Goal: Information Seeking & Learning: Learn about a topic

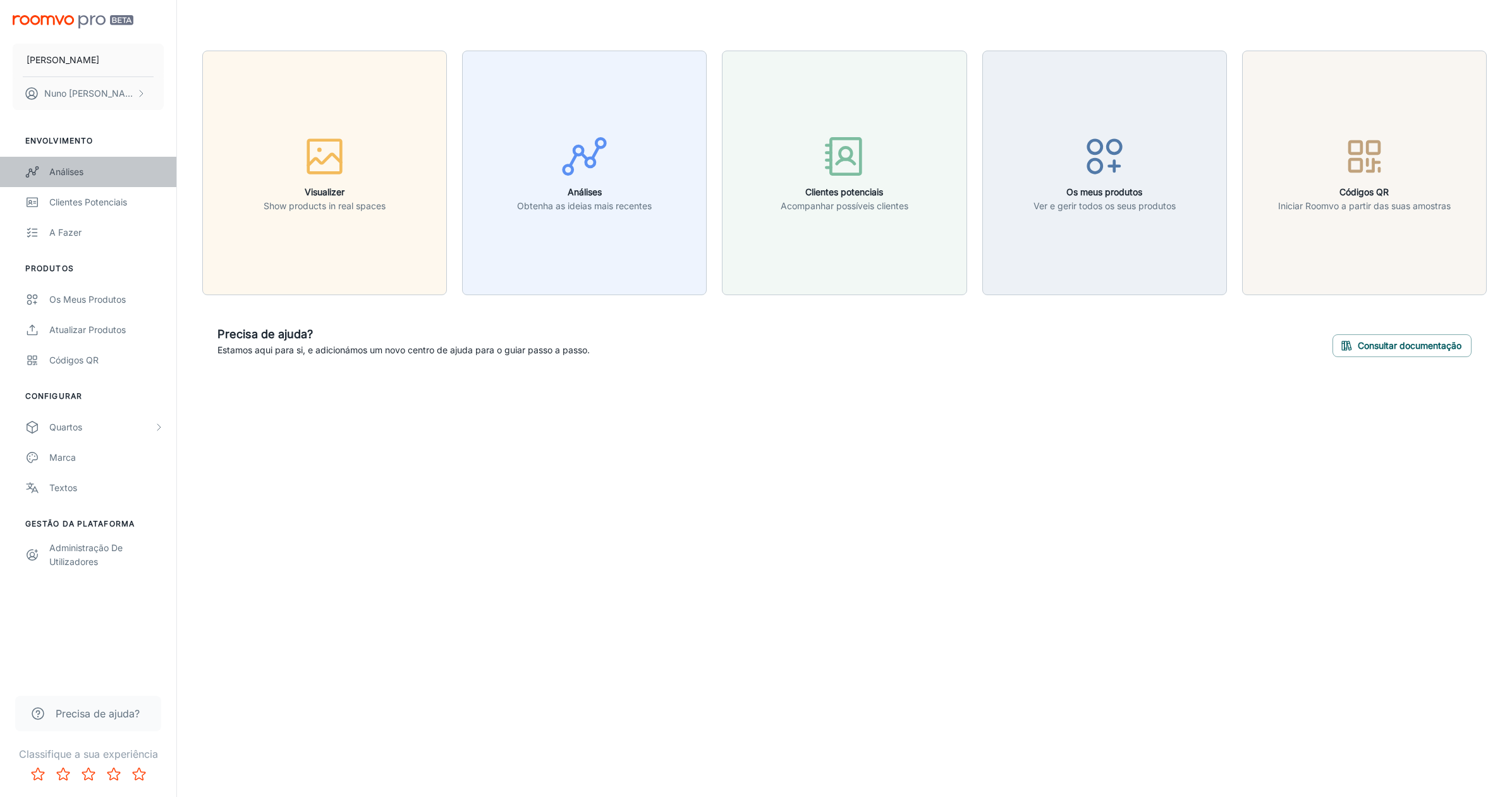
click at [80, 173] on div "Análises" at bounding box center [106, 172] width 114 height 14
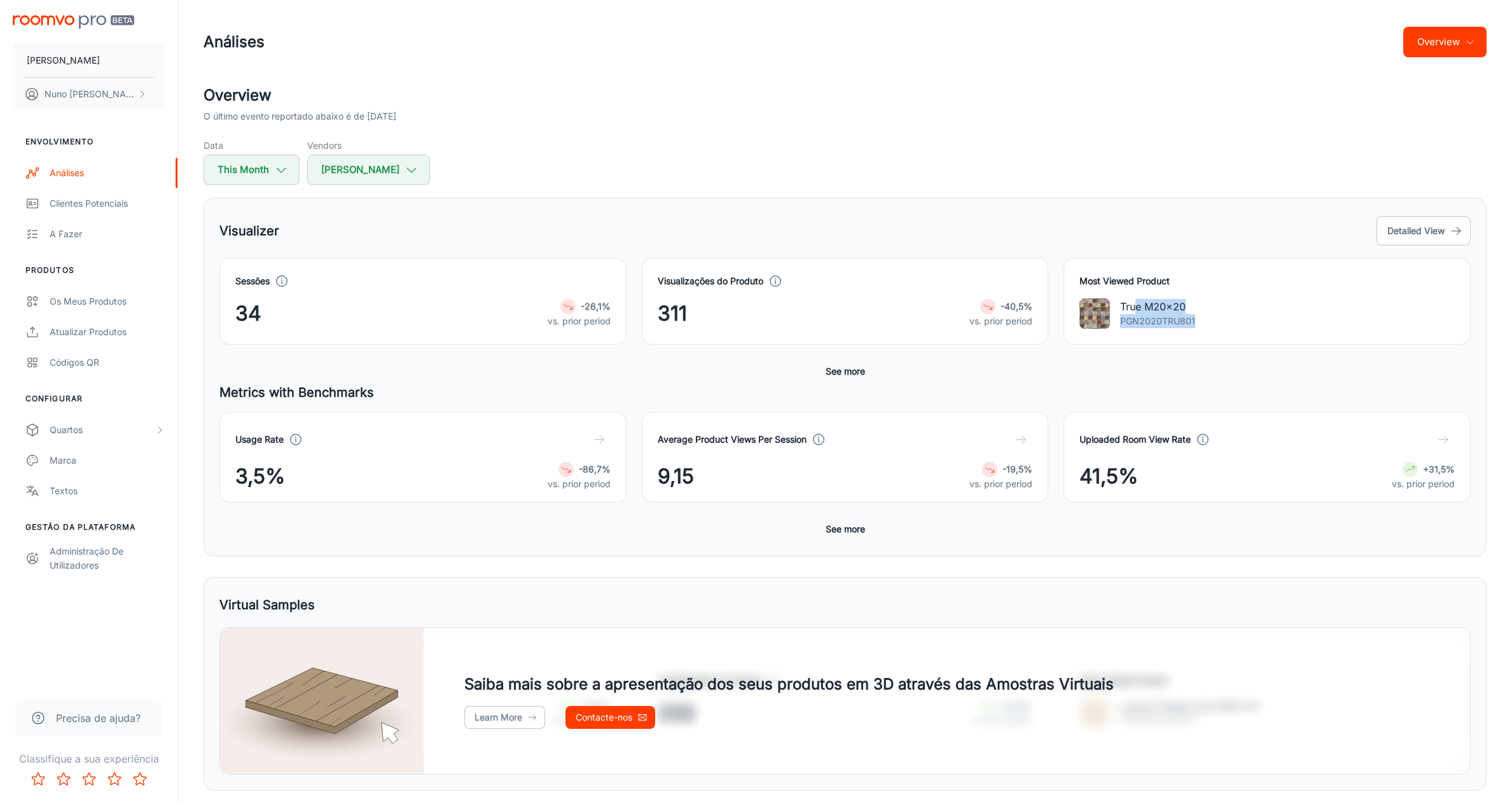
drag, startPoint x: 1138, startPoint y: 309, endPoint x: 1201, endPoint y: 321, distance: 64.1
click at [1201, 321] on div "True M20x20 PGN2020TRU801" at bounding box center [1267, 314] width 375 height 31
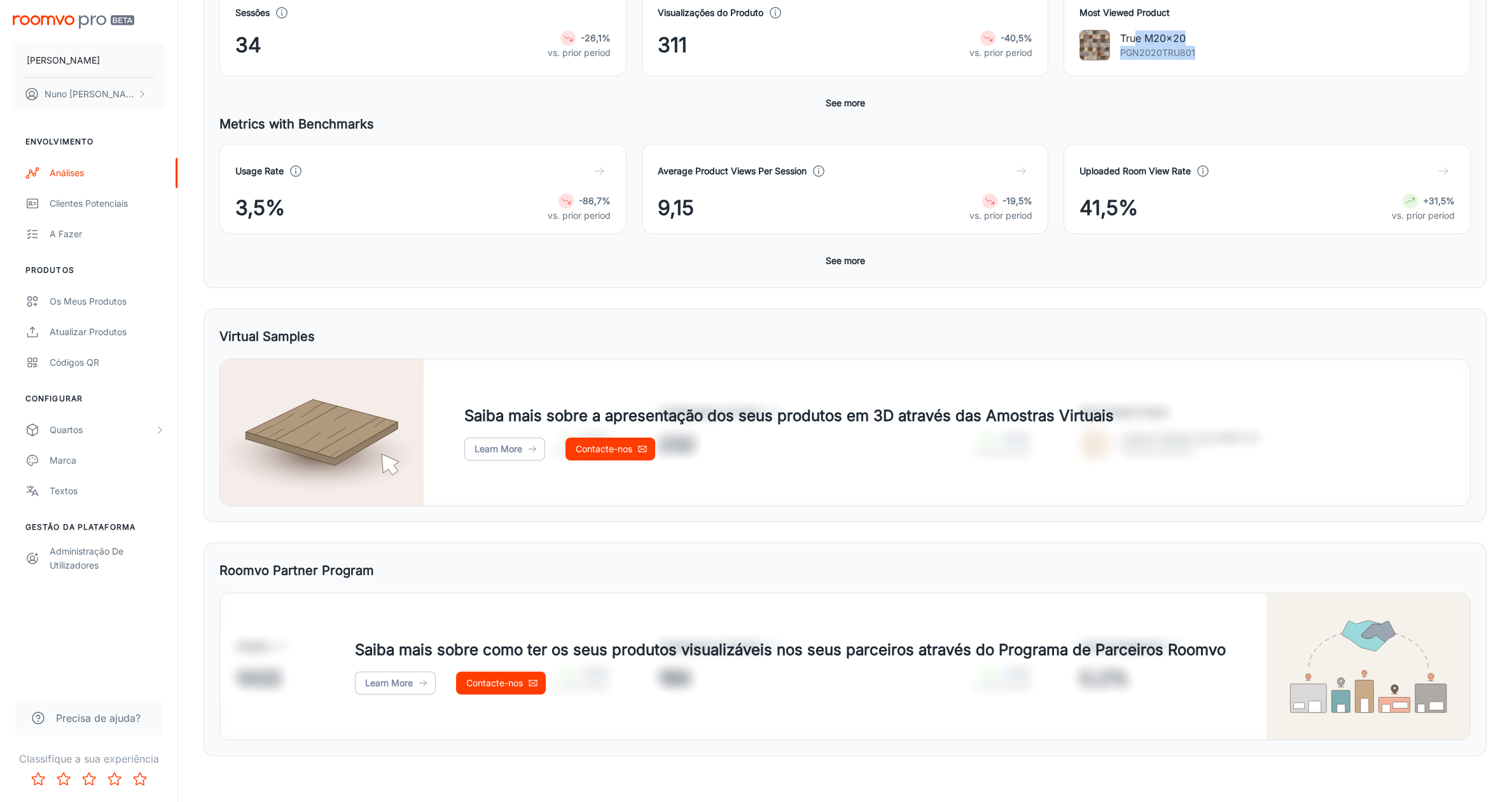
scroll to position [274, 0]
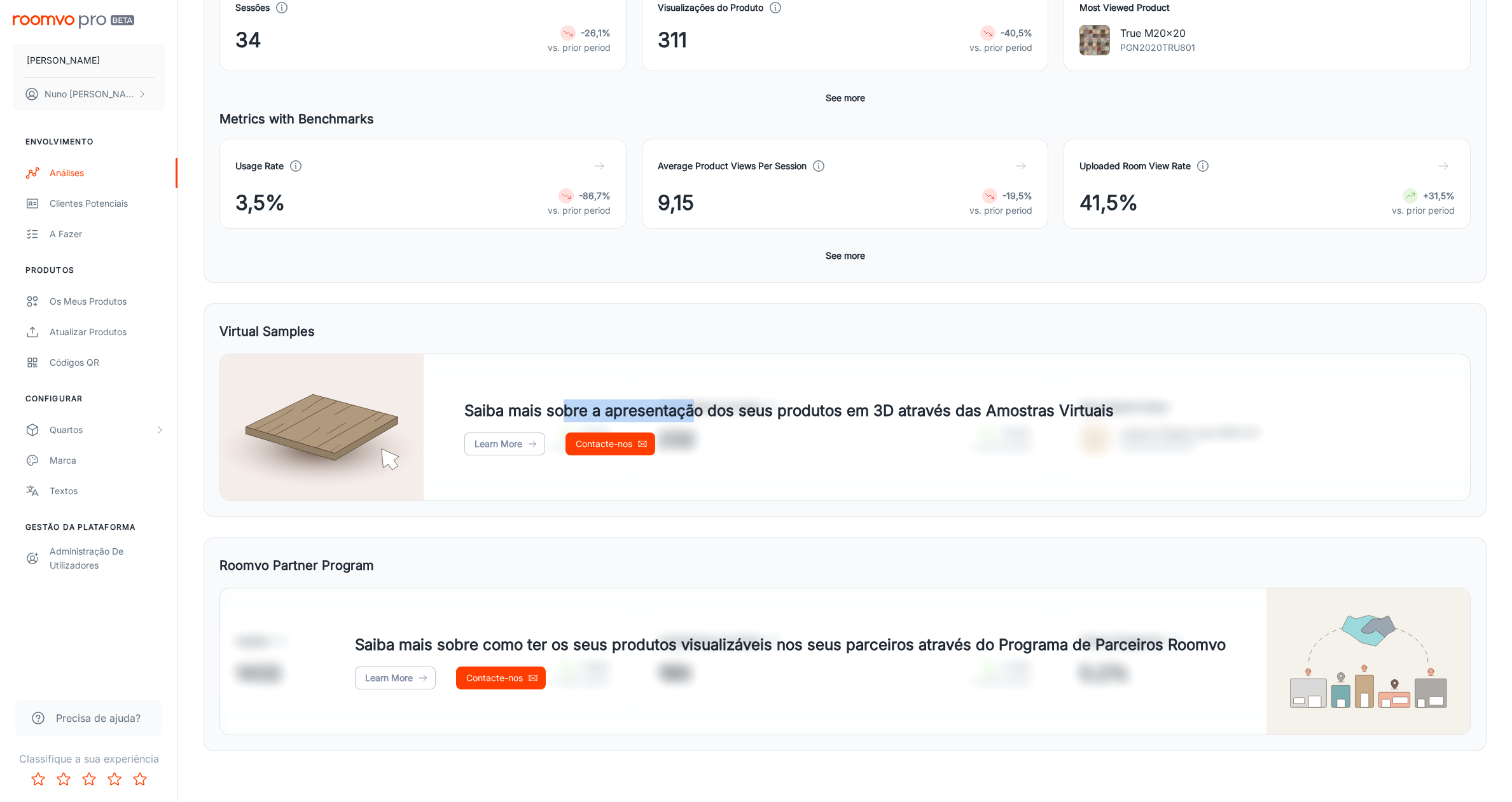
drag, startPoint x: 568, startPoint y: 410, endPoint x: 691, endPoint y: 410, distance: 123.0
click at [691, 410] on h4 "Saiba mais sobre a apresentação dos seus produtos em 3D através das Amostras Vi…" at bounding box center [789, 411] width 649 height 23
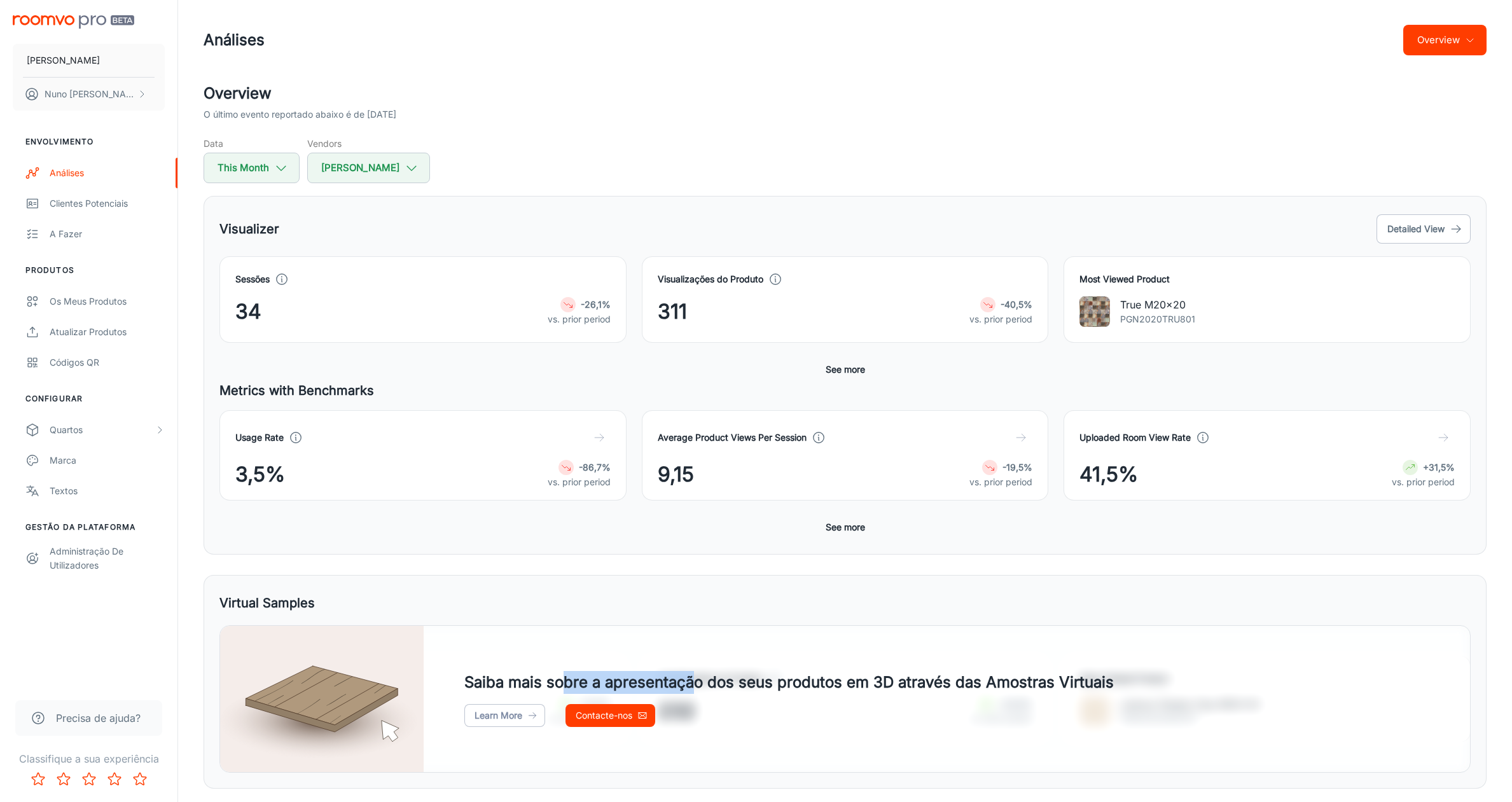
scroll to position [0, 0]
click at [90, 204] on div "Clientes potenciais" at bounding box center [107, 204] width 115 height 14
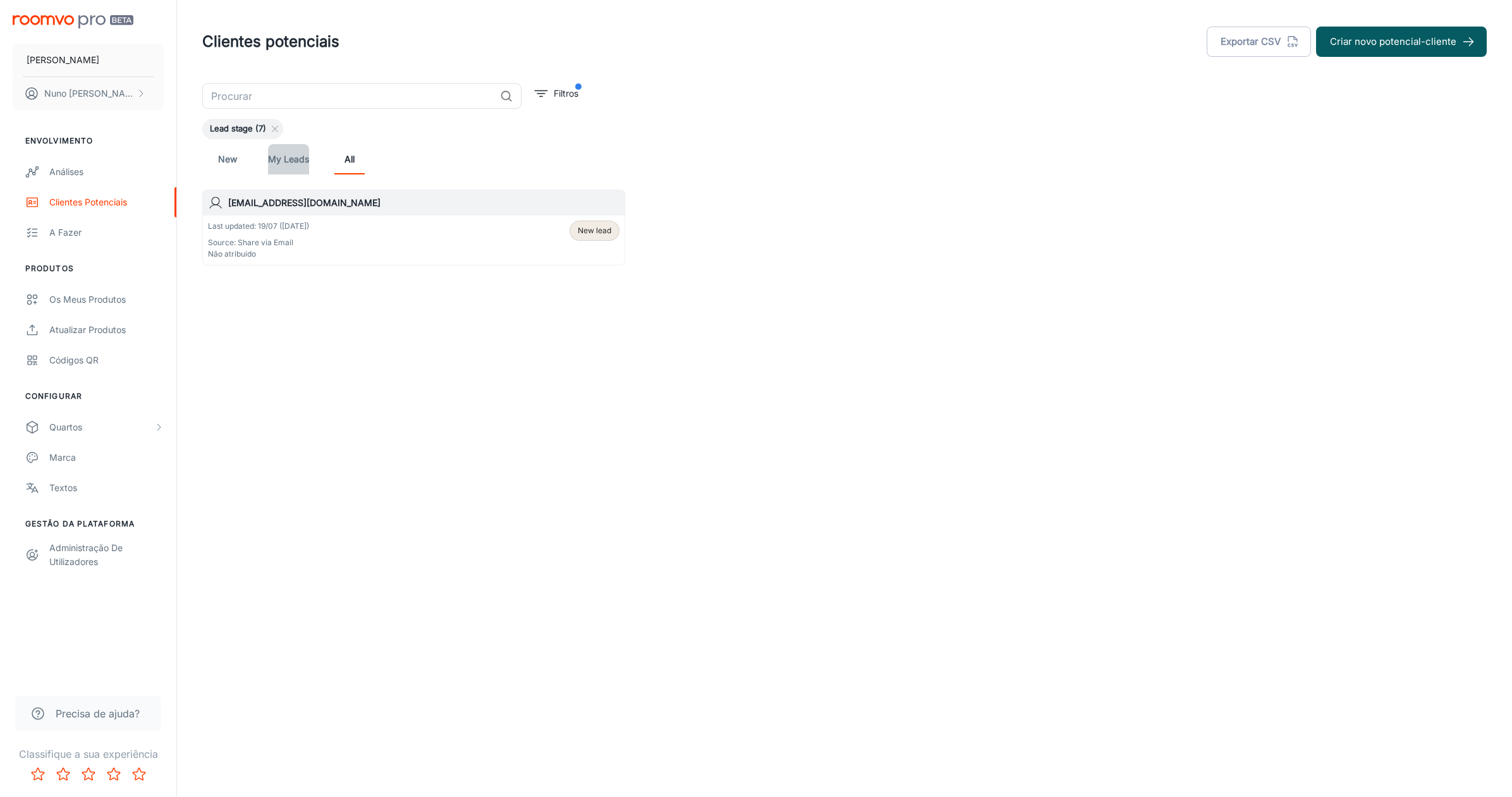
click at [296, 162] on link "My Leads" at bounding box center [288, 159] width 41 height 30
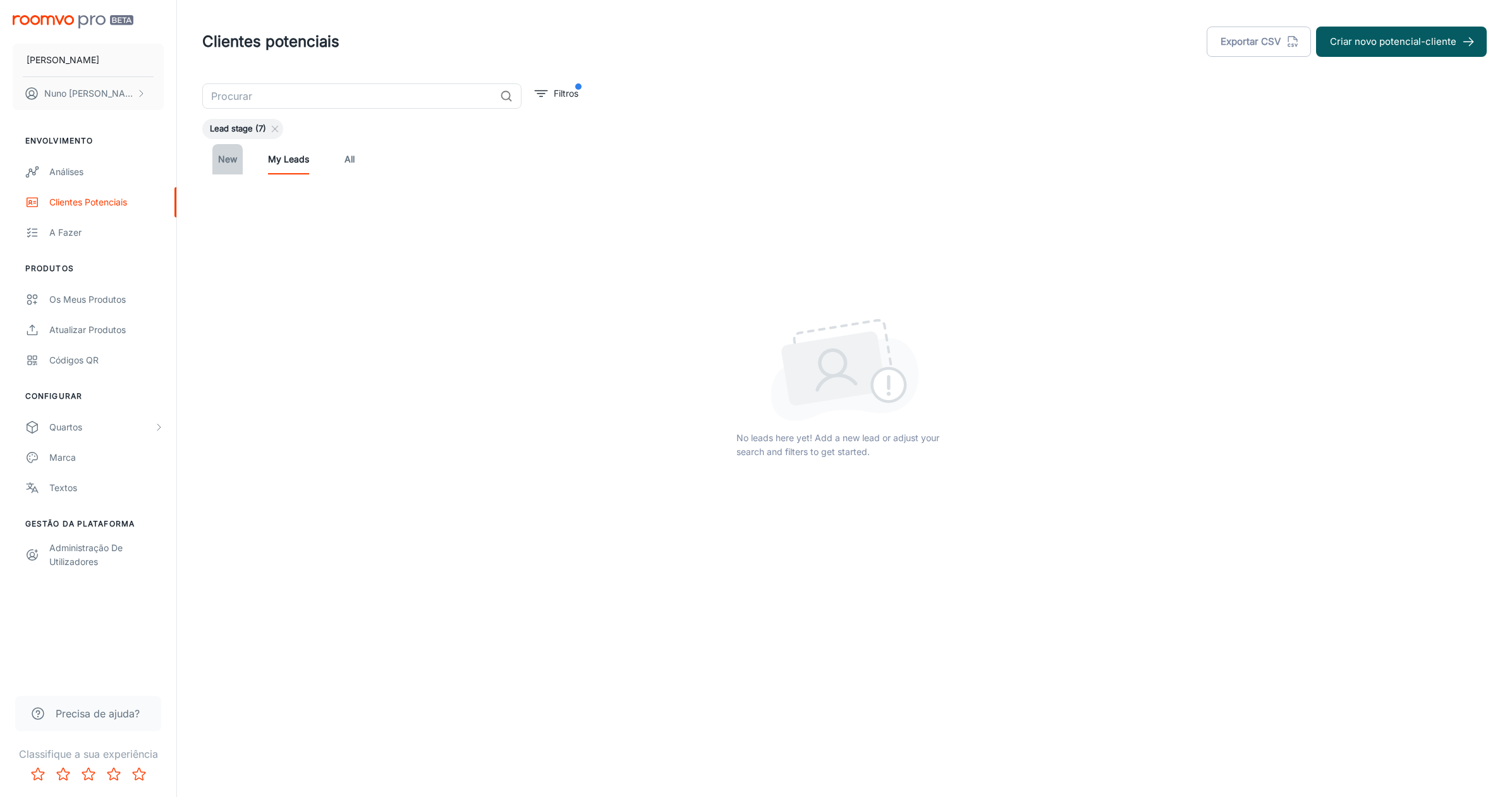
click at [222, 158] on link "New" at bounding box center [228, 159] width 30 height 30
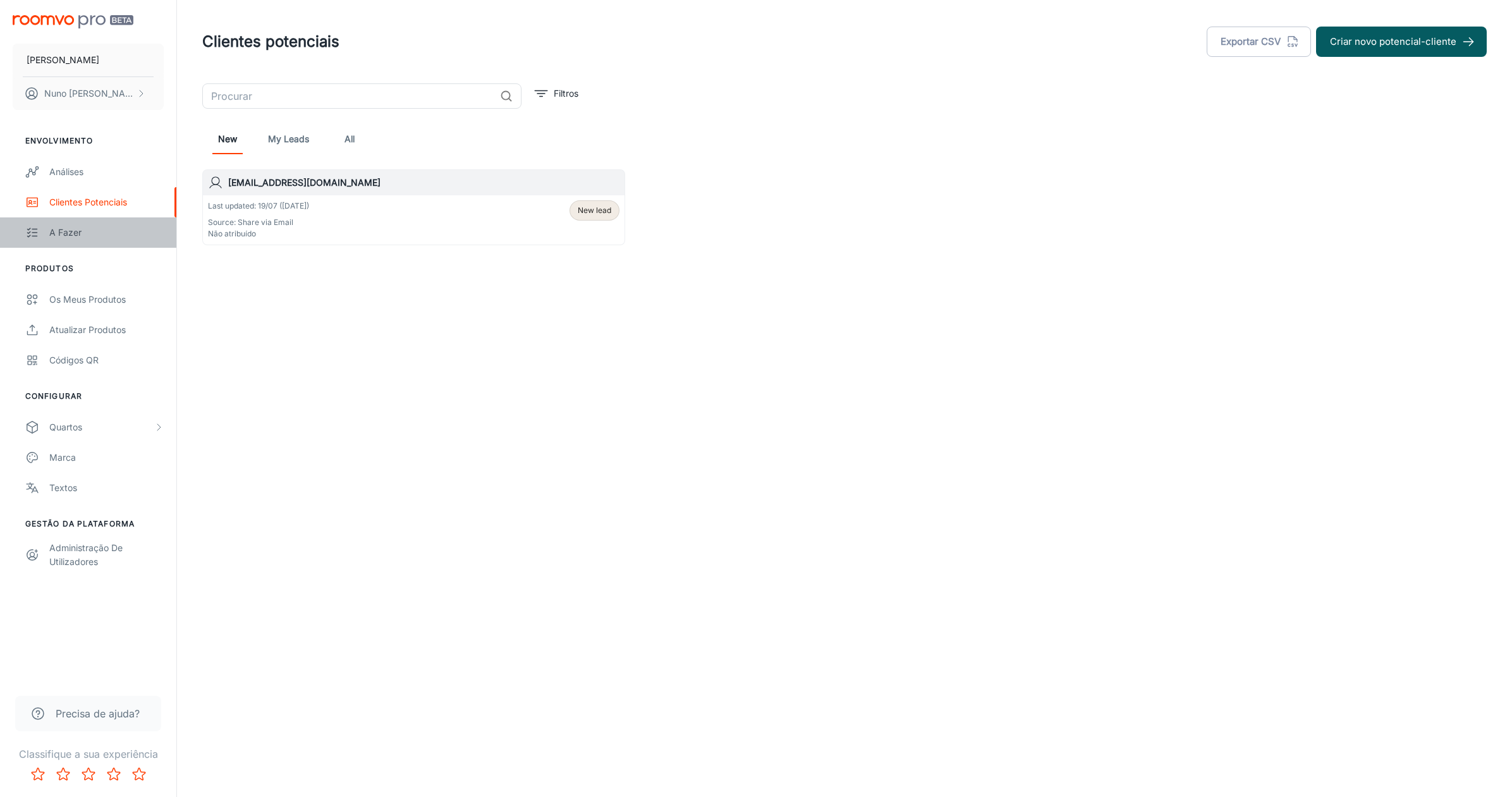
click at [97, 228] on div "A fazer" at bounding box center [106, 233] width 114 height 14
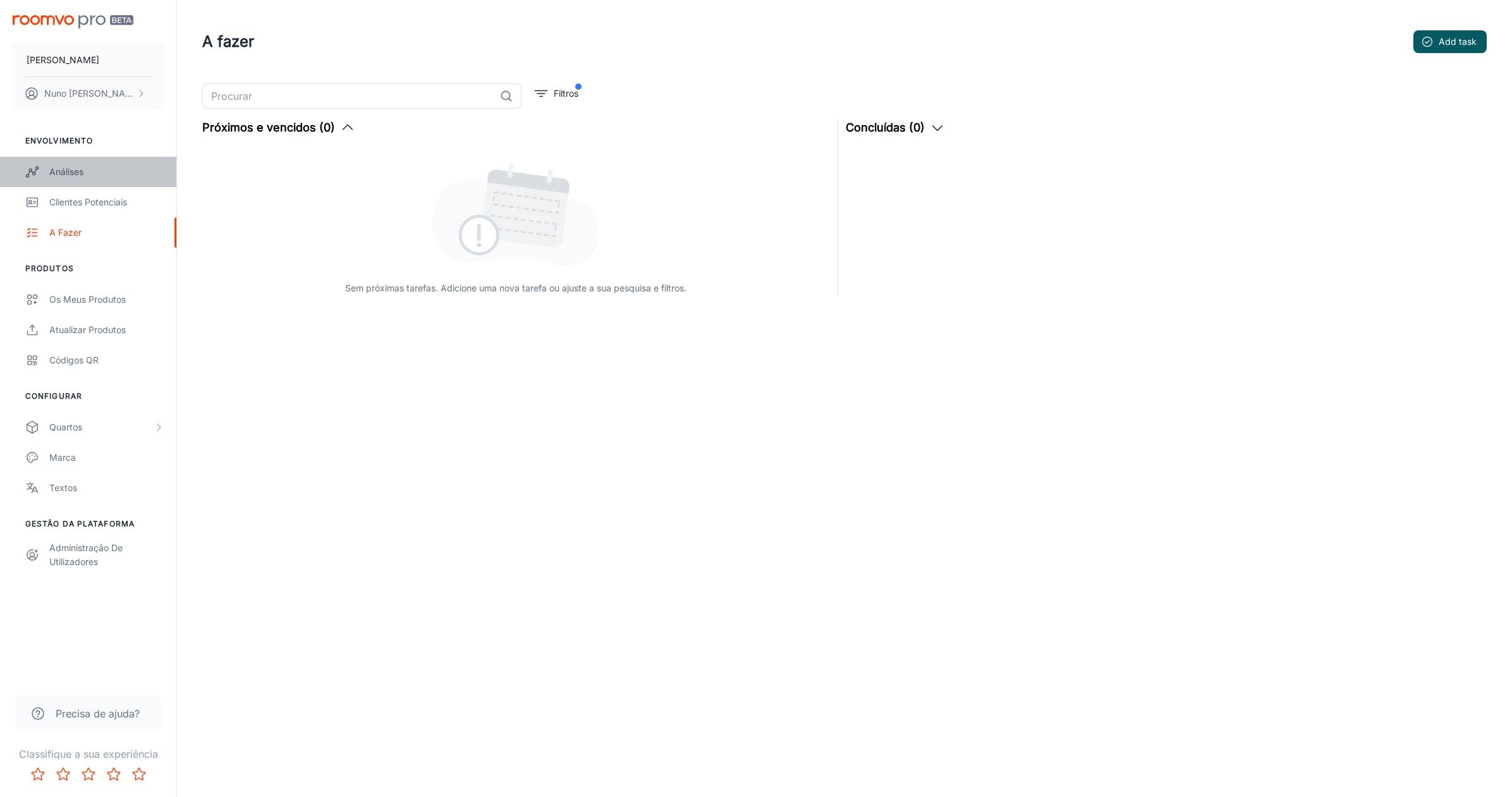
click at [100, 175] on div "Análises" at bounding box center [106, 172] width 114 height 14
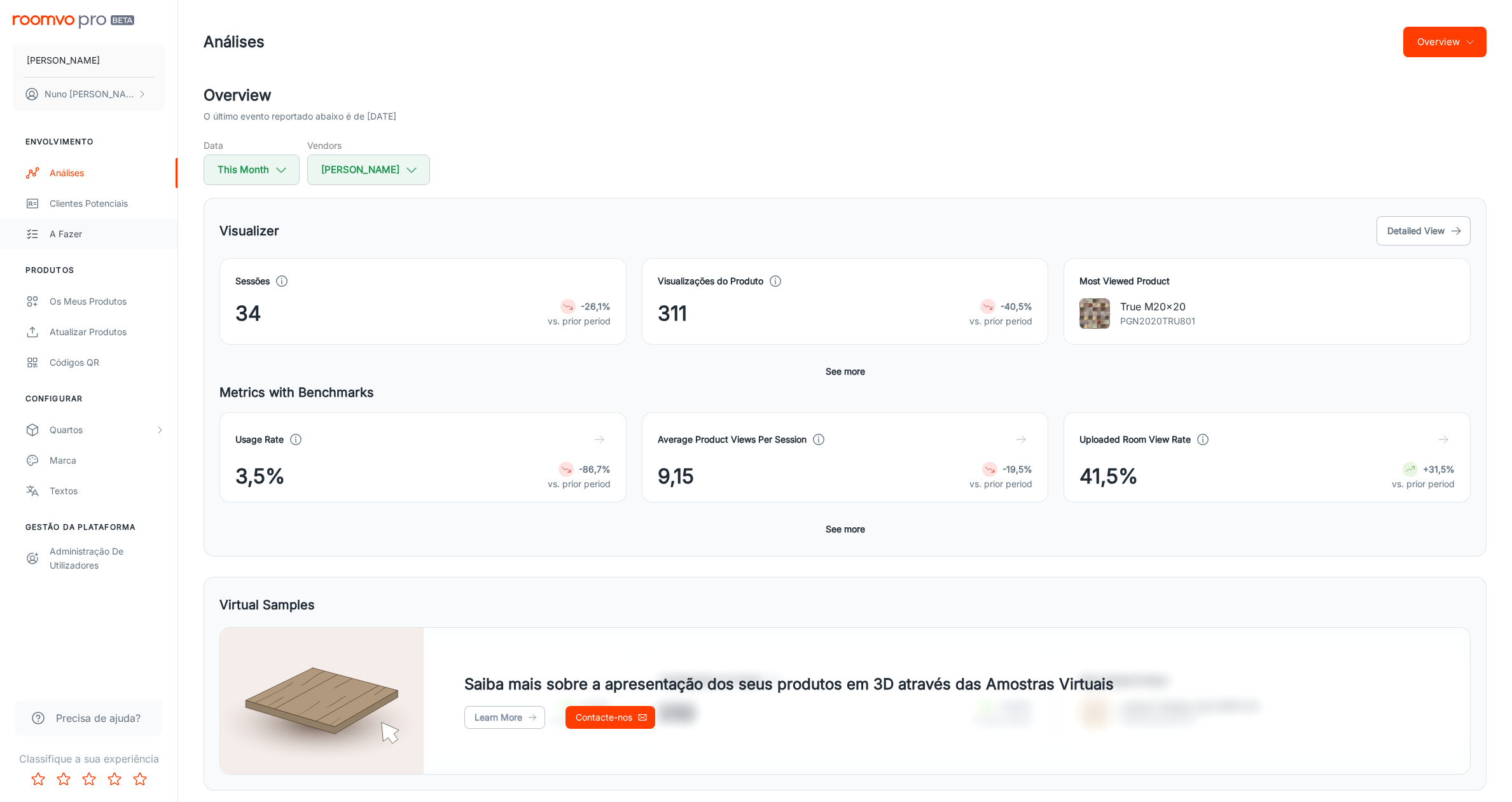
click at [90, 237] on div "A fazer" at bounding box center [107, 234] width 115 height 14
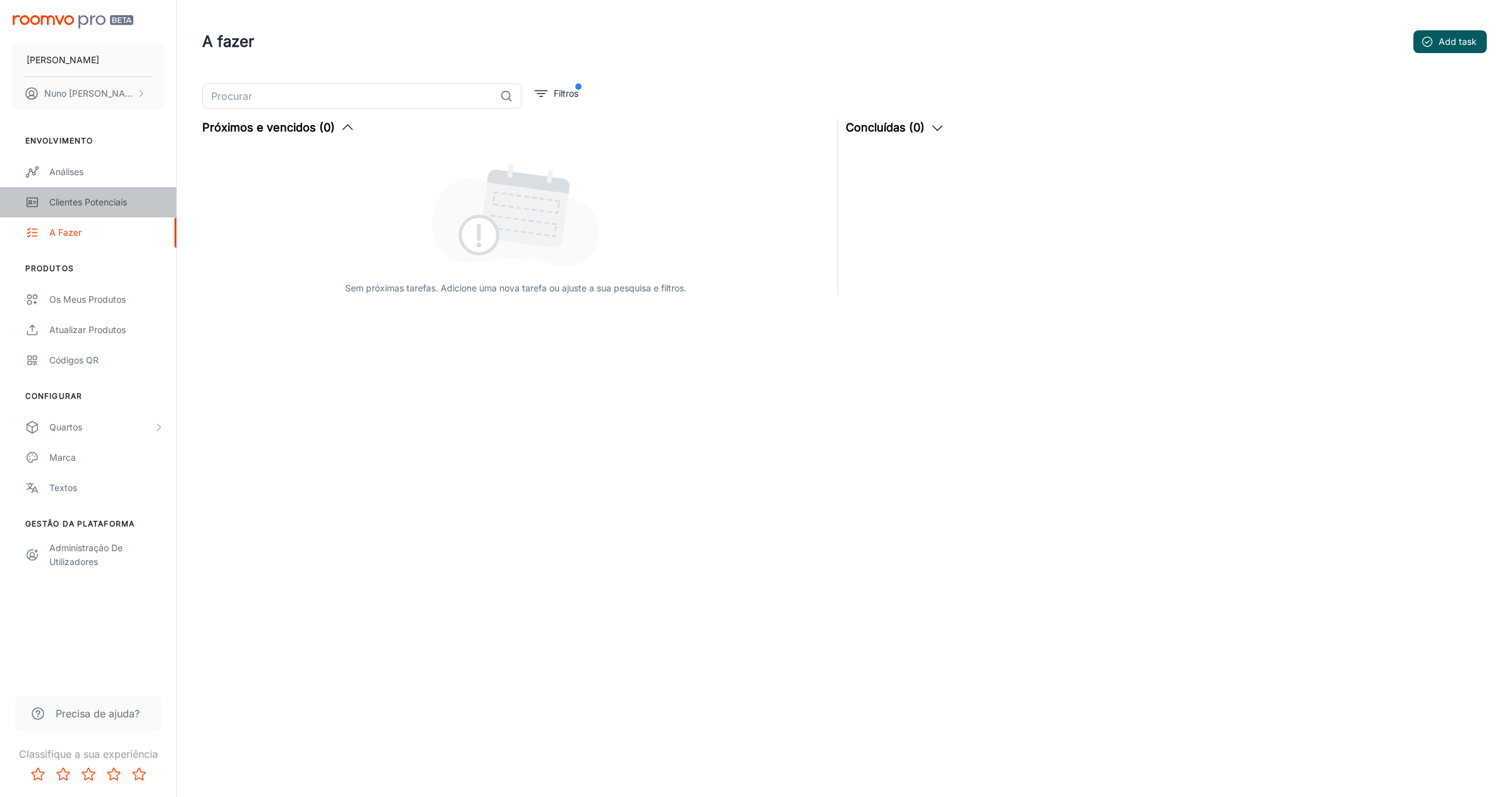
click at [92, 214] on link "Clientes potenciais" at bounding box center [88, 202] width 176 height 30
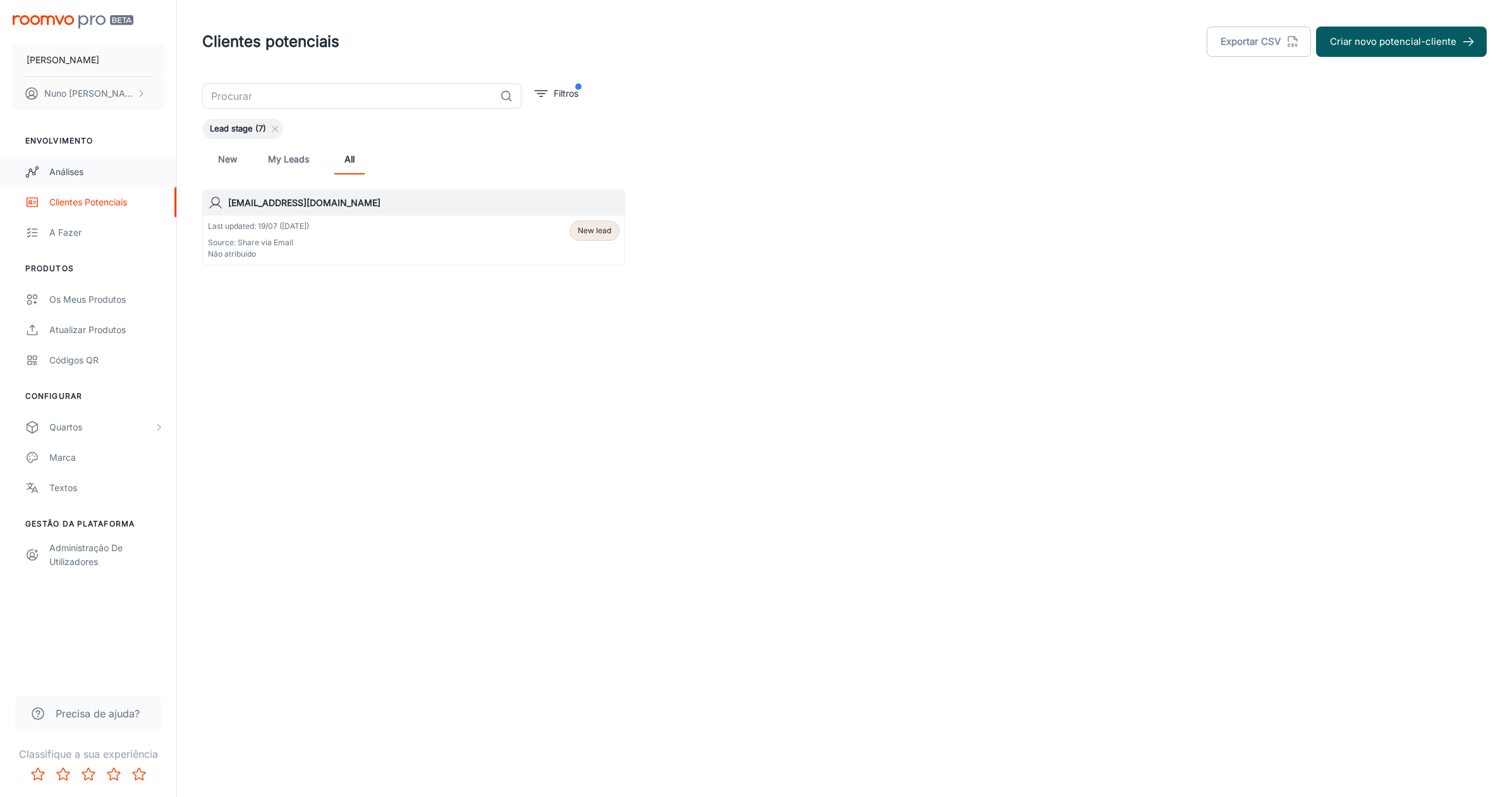
click at [74, 174] on div "Análises" at bounding box center [106, 172] width 114 height 14
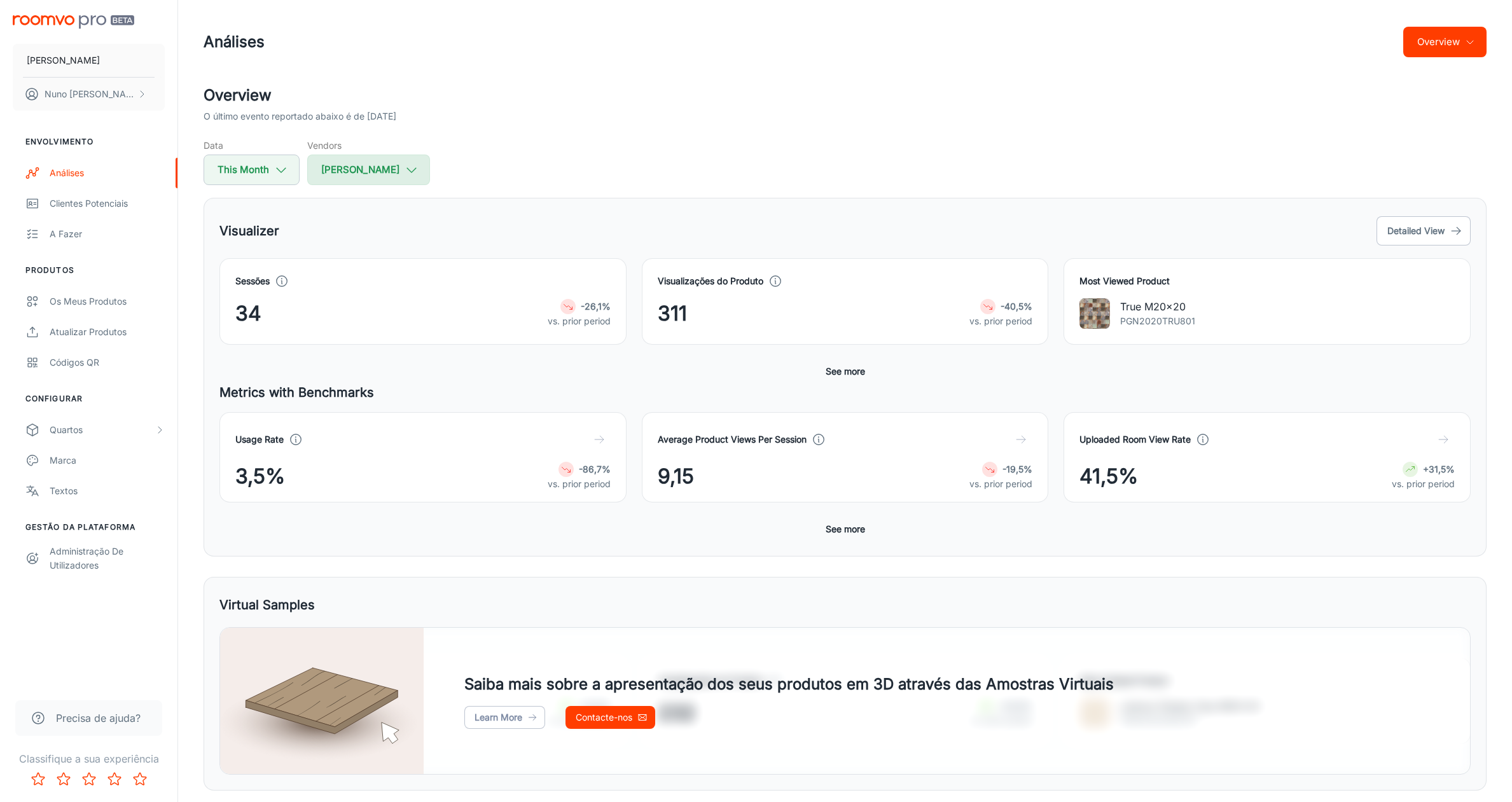
click at [363, 177] on button "[PERSON_NAME]" at bounding box center [368, 170] width 123 height 31
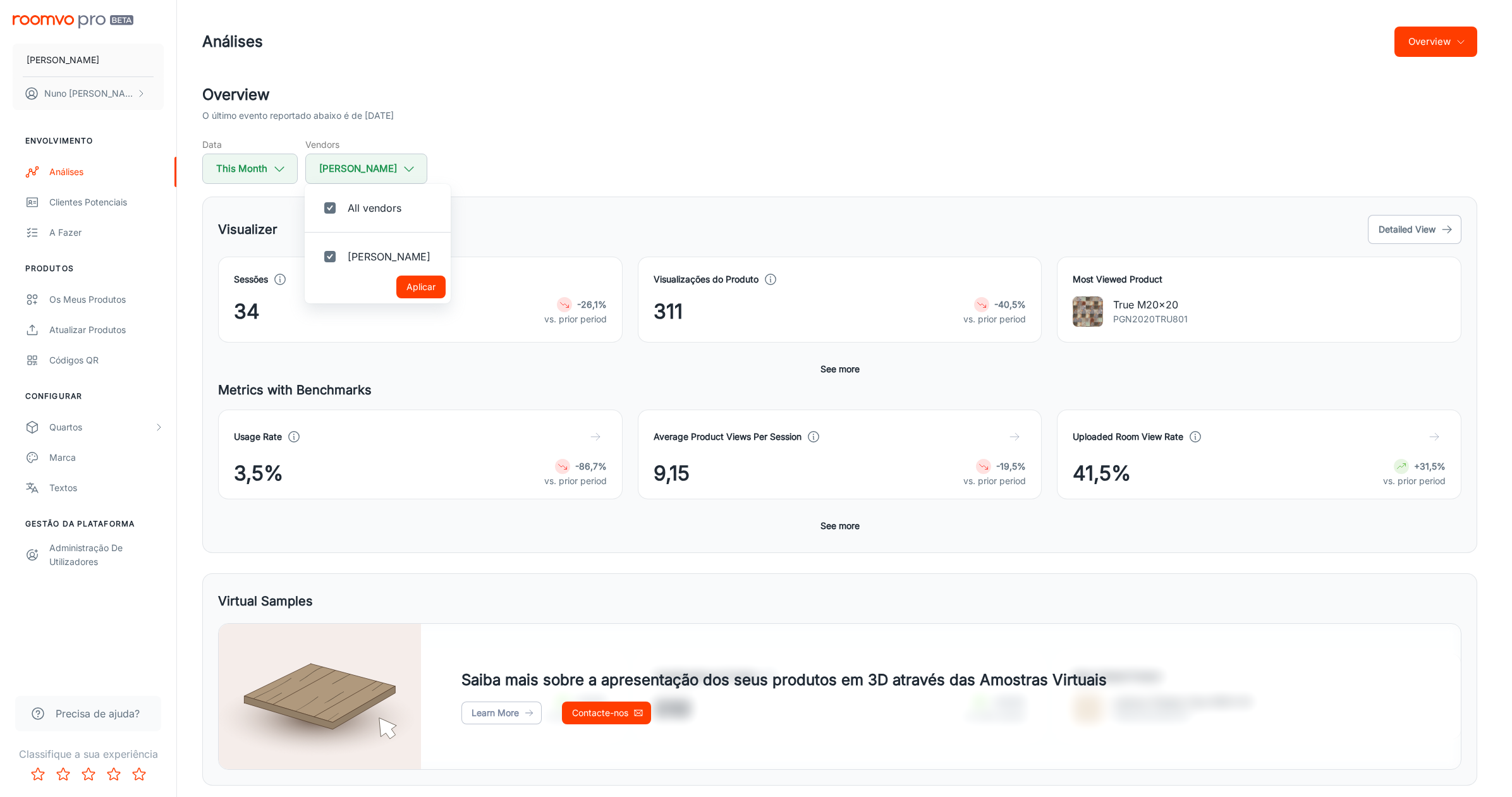
click at [685, 176] on div at bounding box center [756, 398] width 1512 height 797
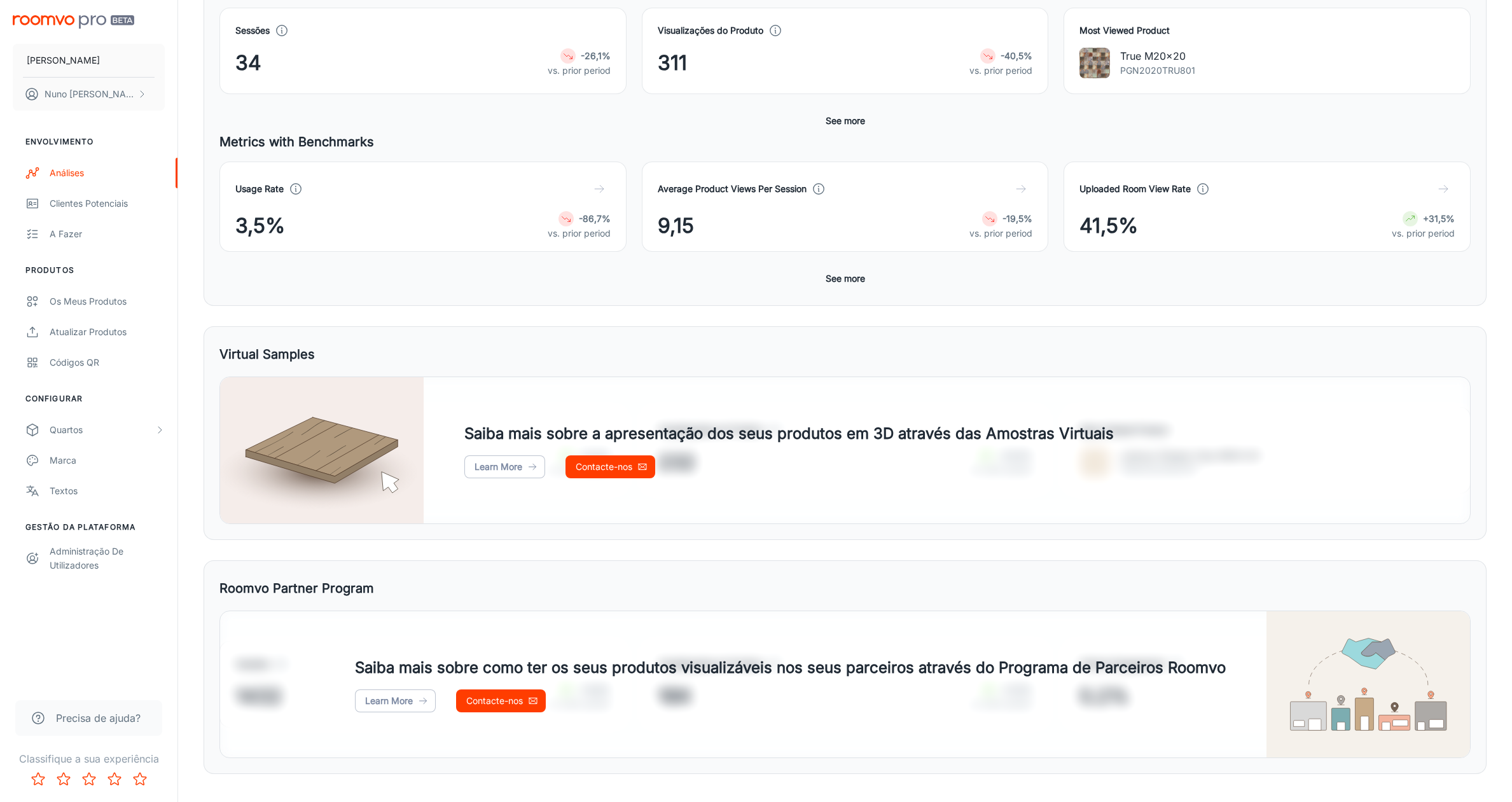
scroll to position [274, 0]
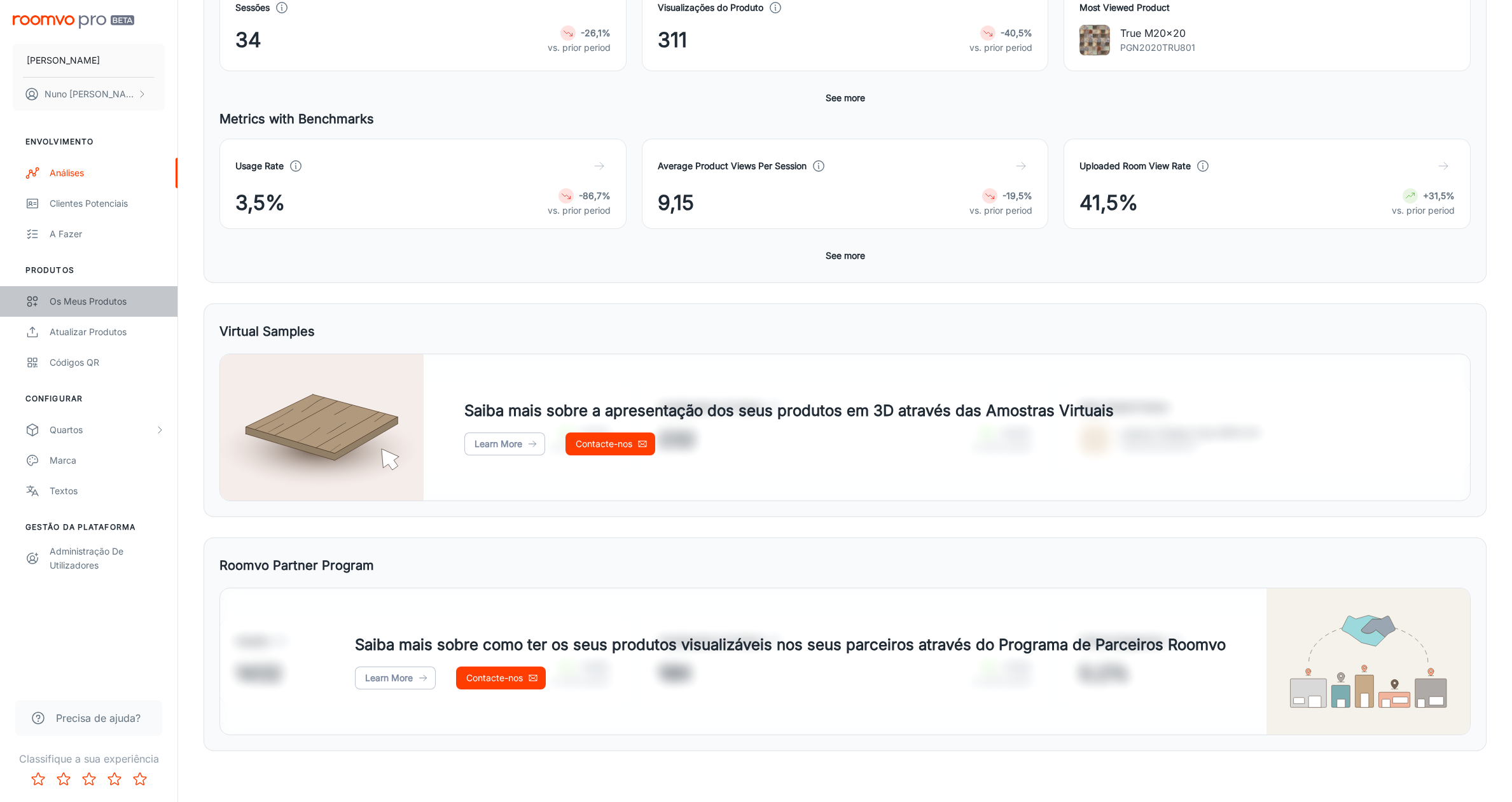
click at [89, 297] on div "Os meus produtos" at bounding box center [107, 302] width 115 height 14
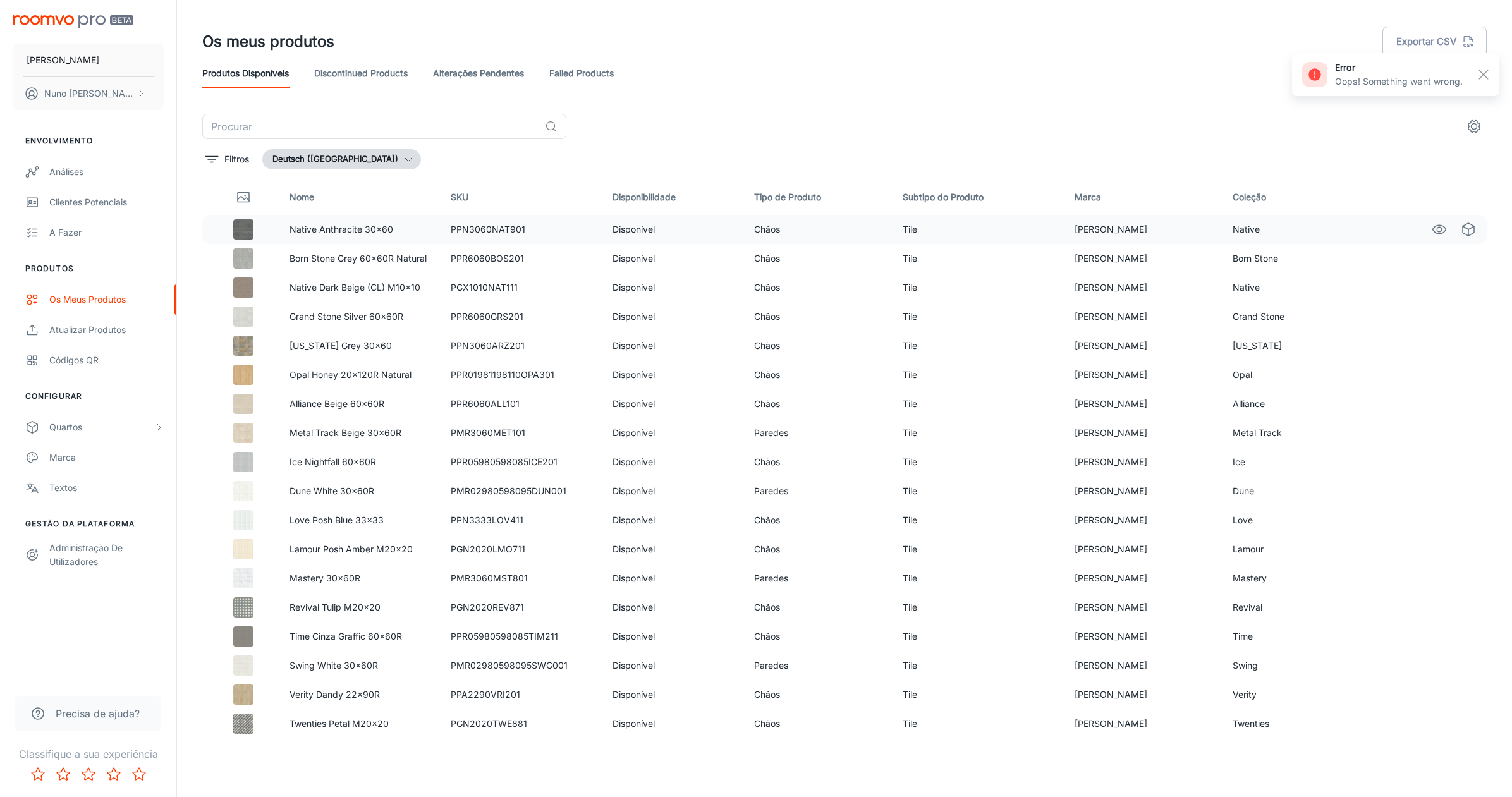
click at [250, 226] on img at bounding box center [243, 230] width 20 height 20
click at [252, 226] on img at bounding box center [243, 230] width 20 height 20
click at [328, 235] on p "Native Anthracite 30x60" at bounding box center [360, 230] width 141 height 14
click at [1461, 227] on icon "See in Virtual Samples" at bounding box center [1468, 230] width 15 height 15
click at [83, 174] on div "Análises" at bounding box center [106, 172] width 114 height 14
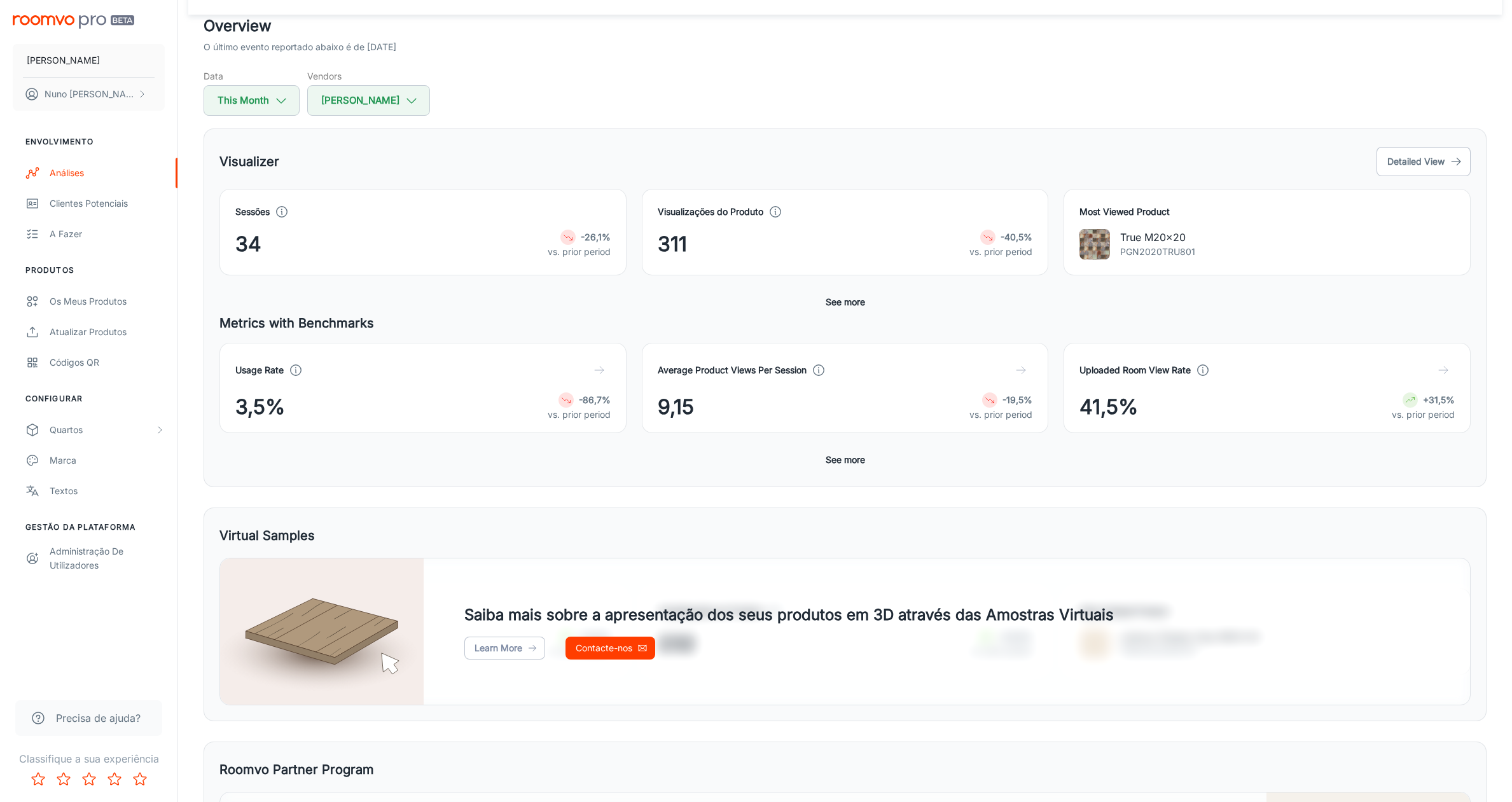
scroll to position [247, 0]
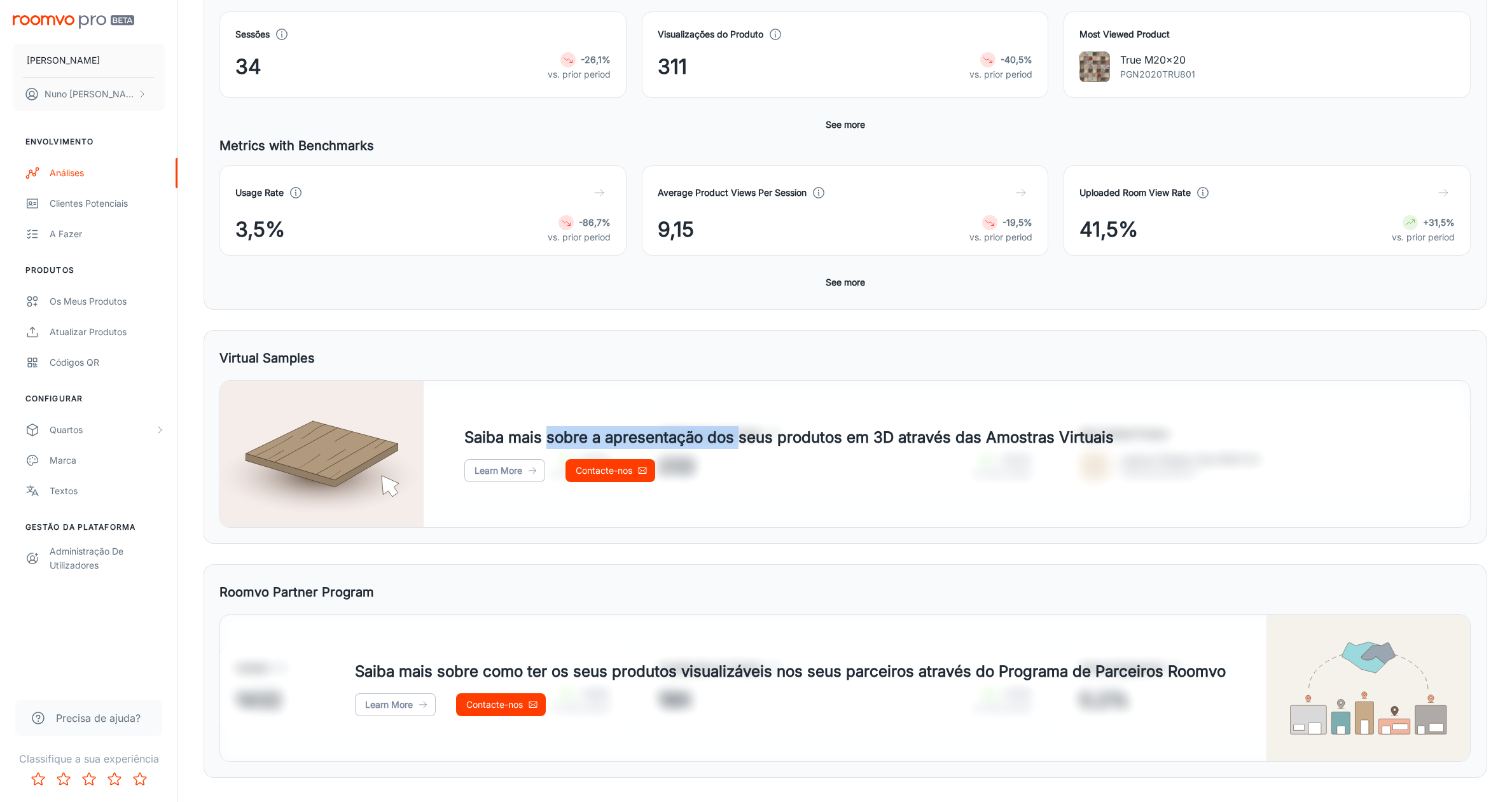
drag, startPoint x: 573, startPoint y: 444, endPoint x: 738, endPoint y: 444, distance: 165.0
click at [738, 444] on h4 "Saiba mais sobre a apresentação dos seus produtos em 3D através das Amostras Vi…" at bounding box center [789, 438] width 649 height 23
click at [496, 474] on link "Learn More" at bounding box center [505, 471] width 81 height 23
